Goal: Navigation & Orientation: Find specific page/section

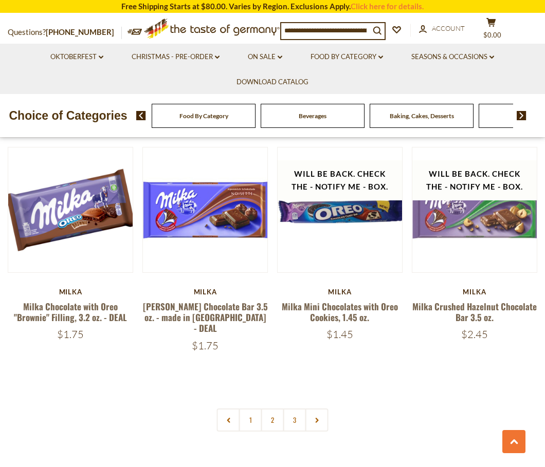
scroll to position [2008, 0]
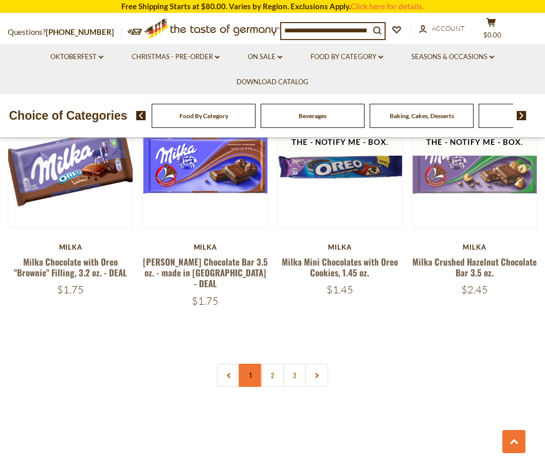
click at [251, 371] on link "1" at bounding box center [250, 375] width 23 height 23
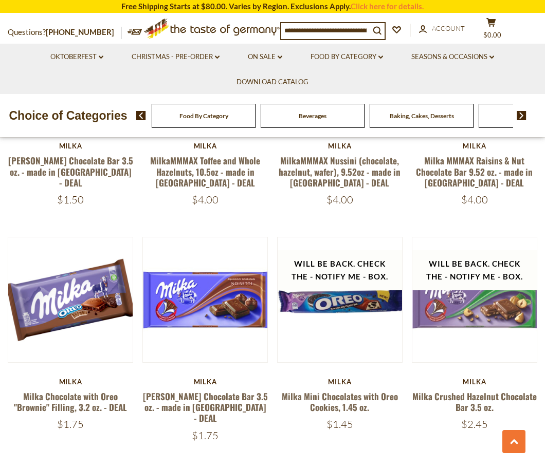
scroll to position [2047, 0]
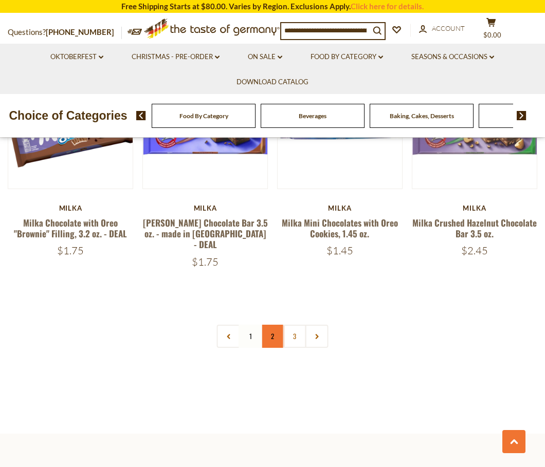
click at [278, 328] on link "2" at bounding box center [272, 336] width 23 height 23
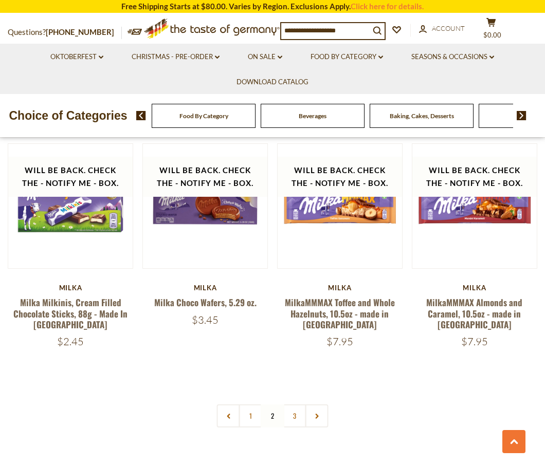
scroll to position [1947, 0]
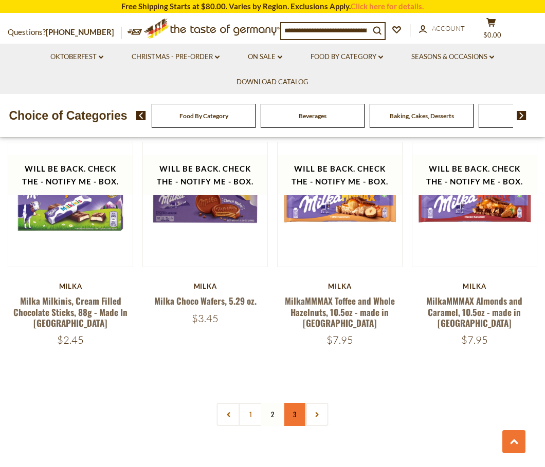
click at [285, 381] on link "3" at bounding box center [294, 414] width 23 height 23
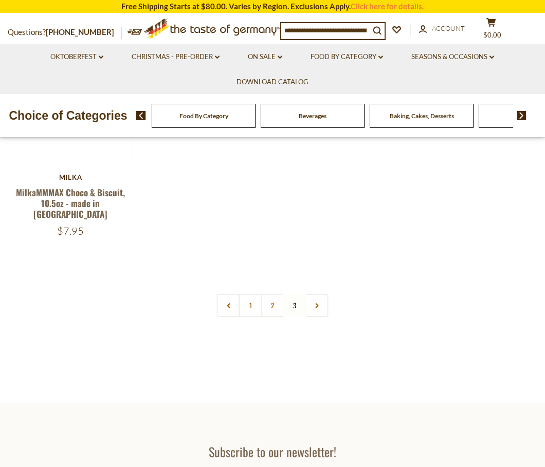
scroll to position [179, 0]
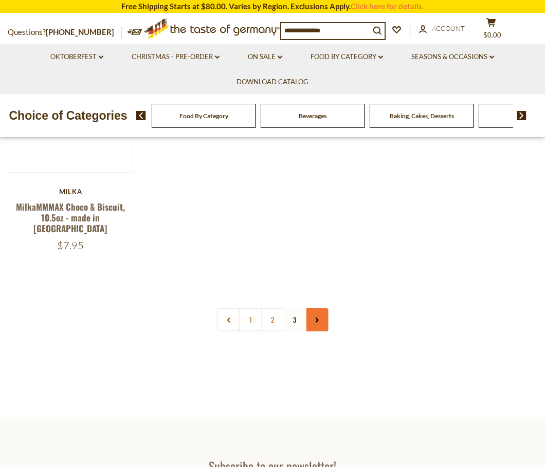
click at [321, 318] on link at bounding box center [316, 319] width 23 height 23
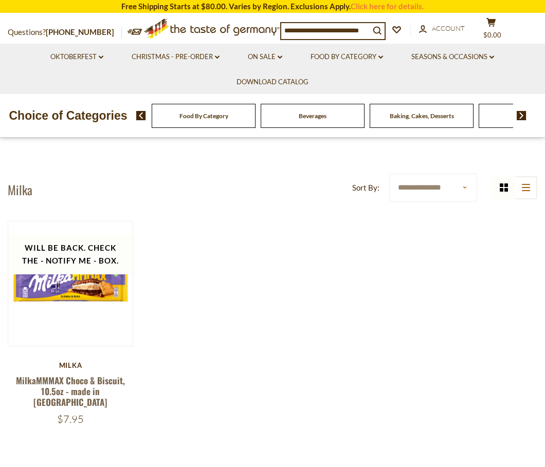
scroll to position [135, 0]
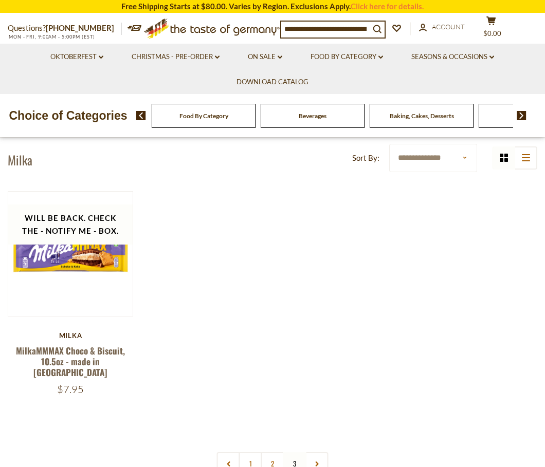
scroll to position [179, 0]
